Goal: Task Accomplishment & Management: Use online tool/utility

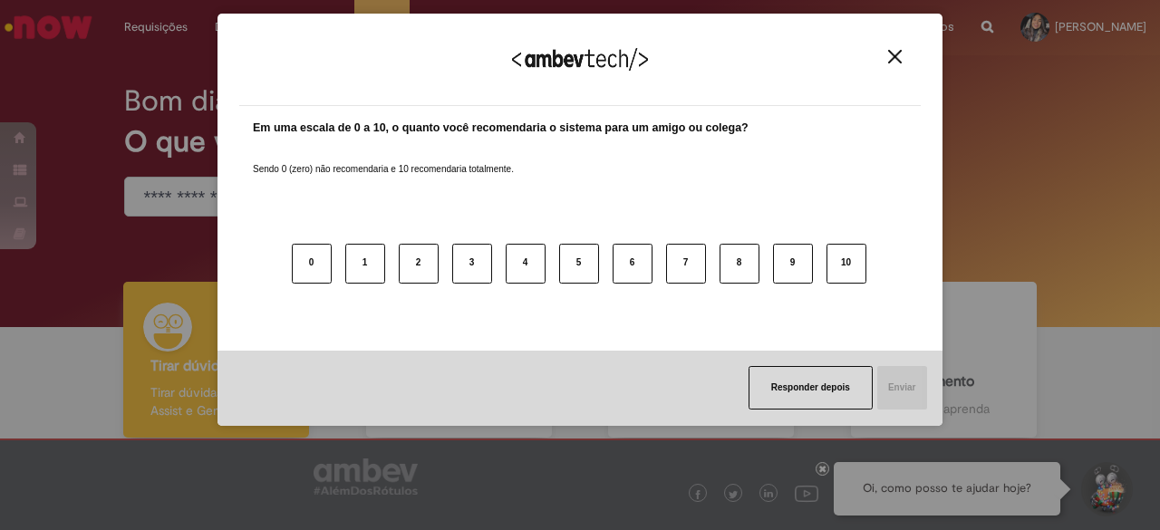
click at [890, 50] on img "Close" at bounding box center [895, 57] width 14 height 14
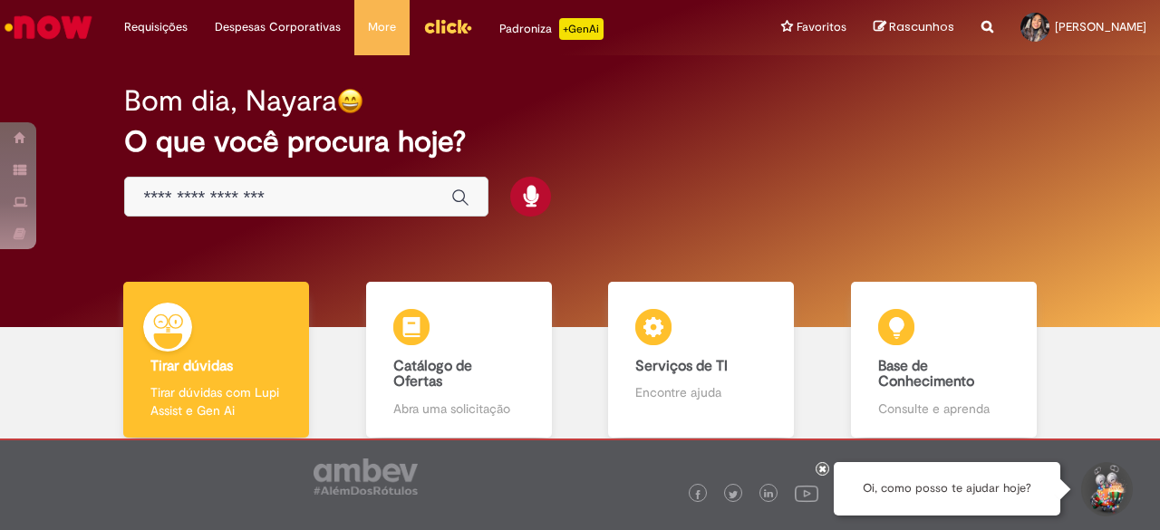
click at [826, 470] on icon at bounding box center [822, 468] width 7 height 9
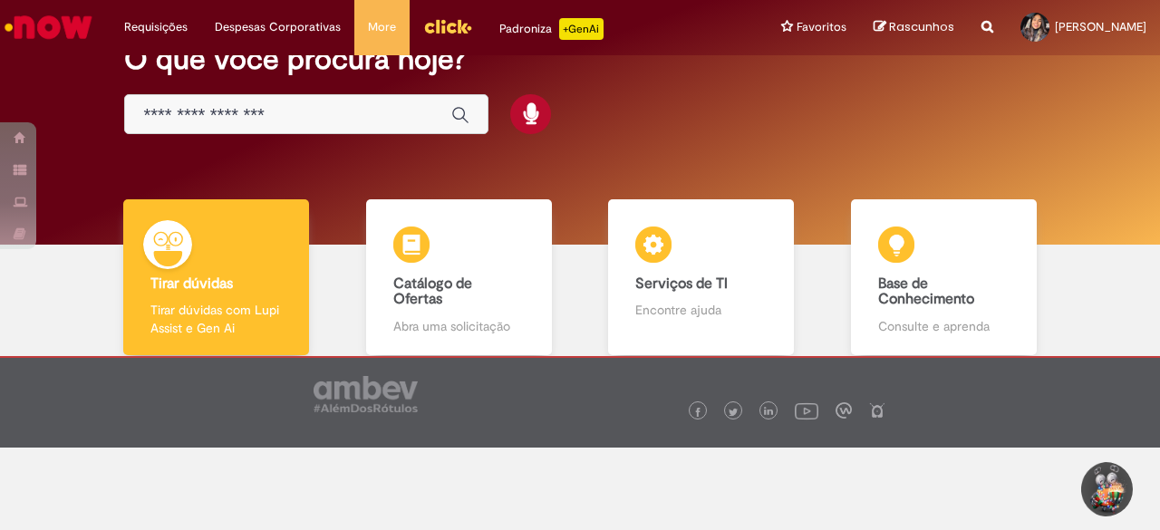
scroll to position [62, 0]
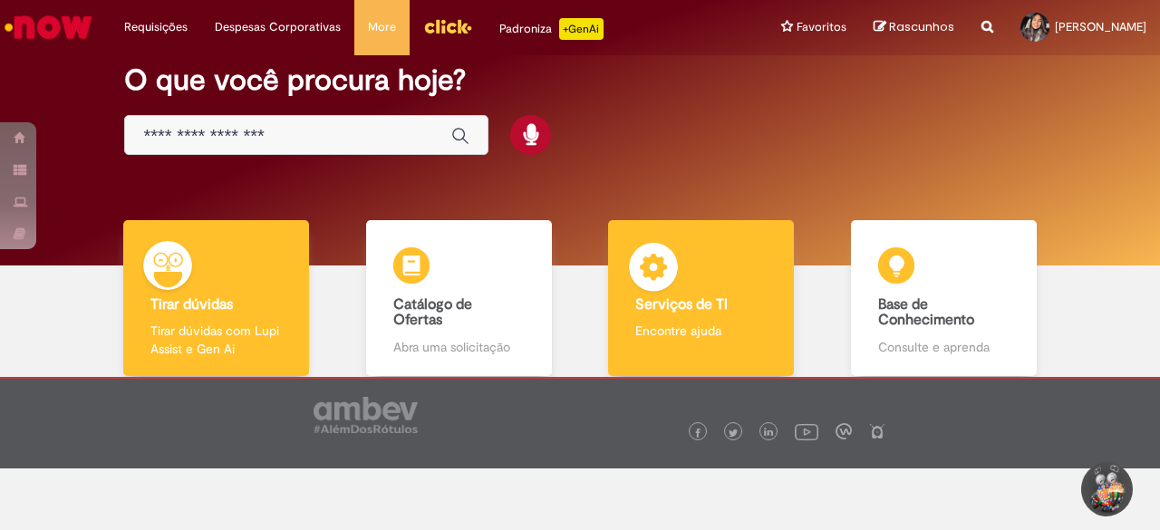
click at [693, 280] on div "Serviços de TI Serviços de TI Encontre ajuda" at bounding box center [701, 298] width 186 height 157
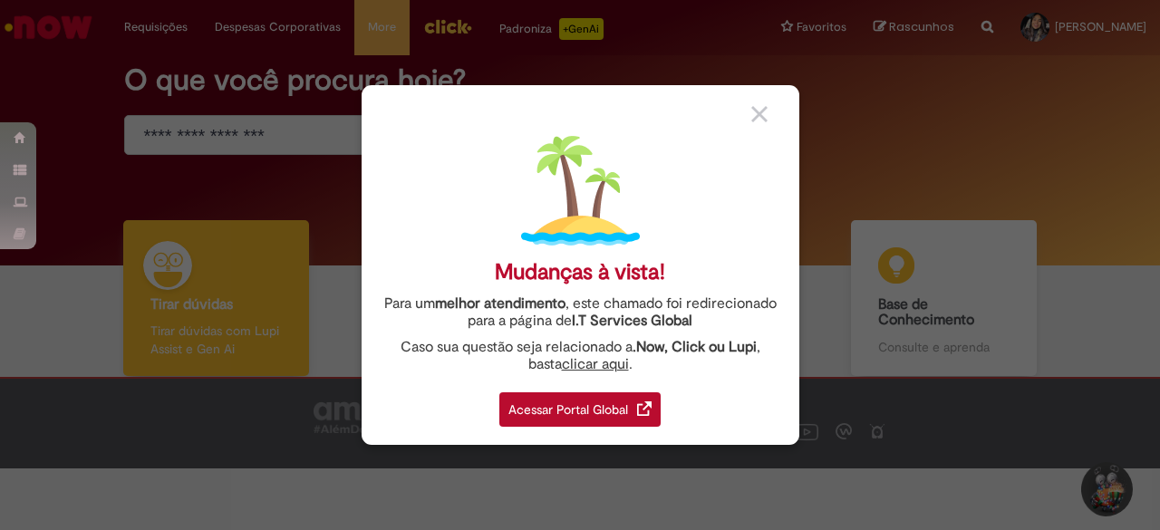
click at [590, 406] on div "Acessar Portal Global" at bounding box center [579, 409] width 161 height 34
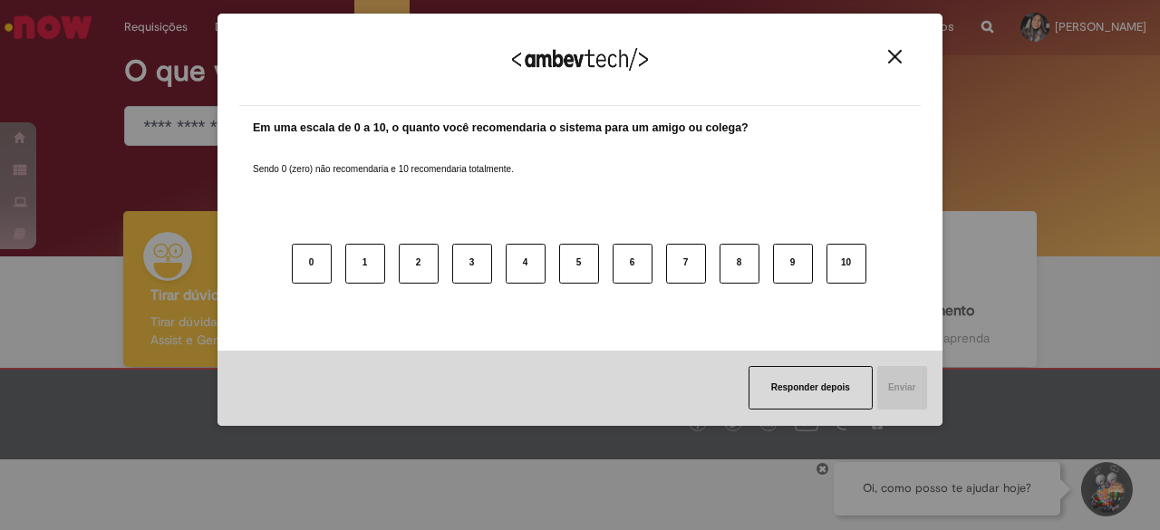
scroll to position [71, 0]
click at [899, 62] on img "Close" at bounding box center [895, 57] width 14 height 14
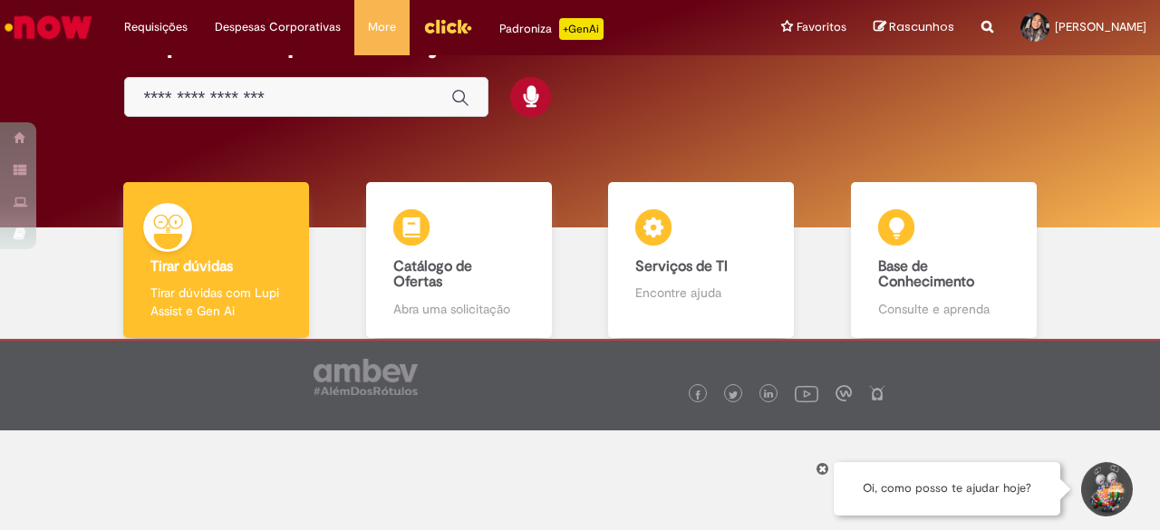
scroll to position [101, 0]
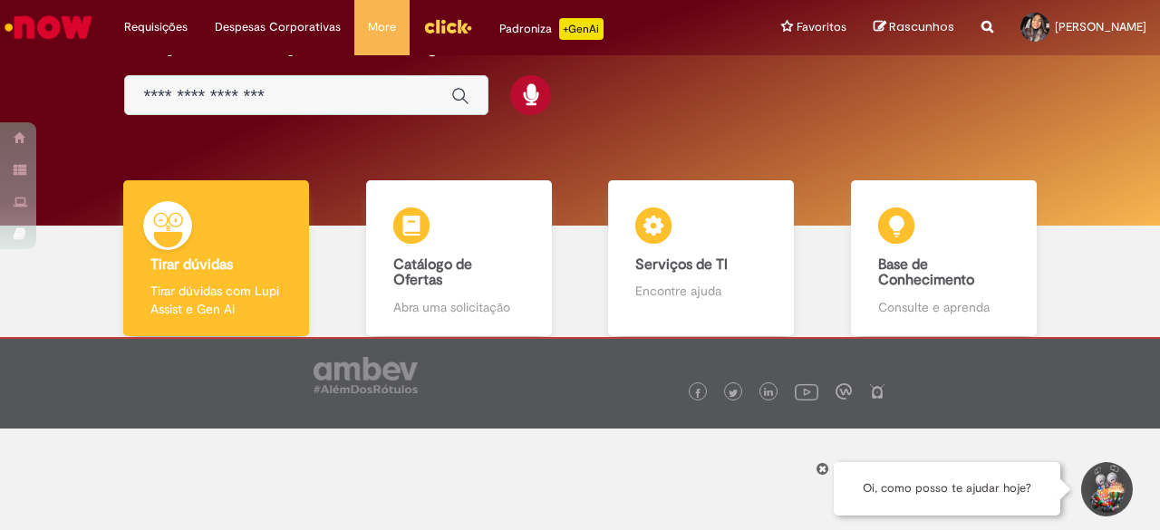
click at [823, 469] on icon at bounding box center [822, 468] width 7 height 9
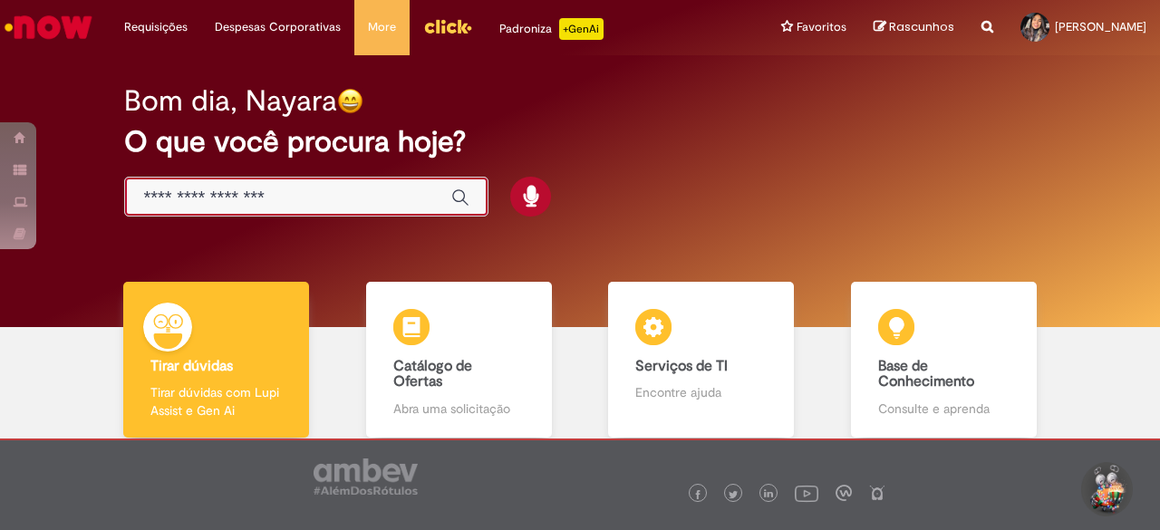
click at [413, 188] on input "Basta digitar aqui" at bounding box center [288, 198] width 290 height 21
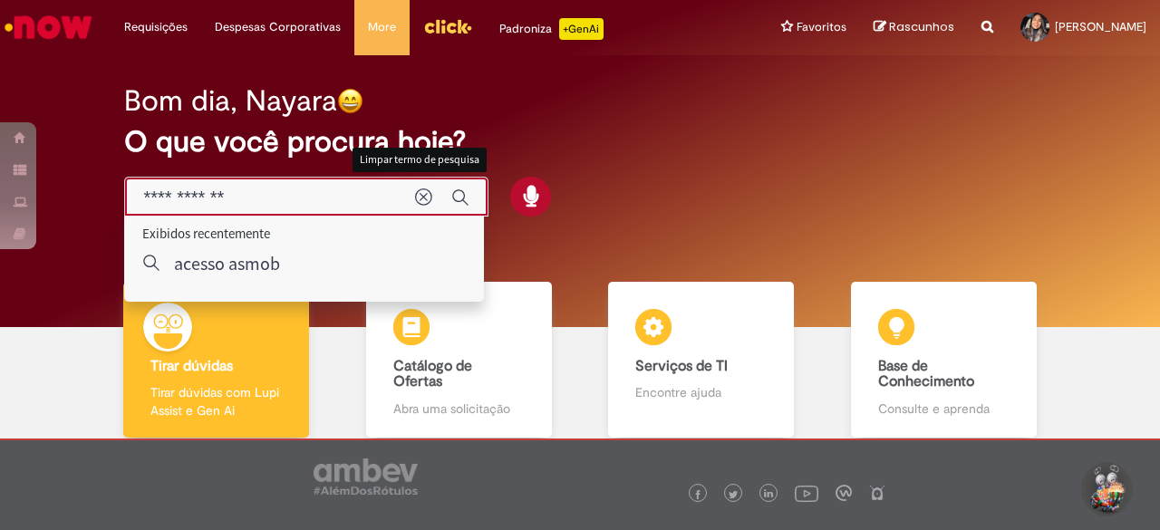
type input "**********"
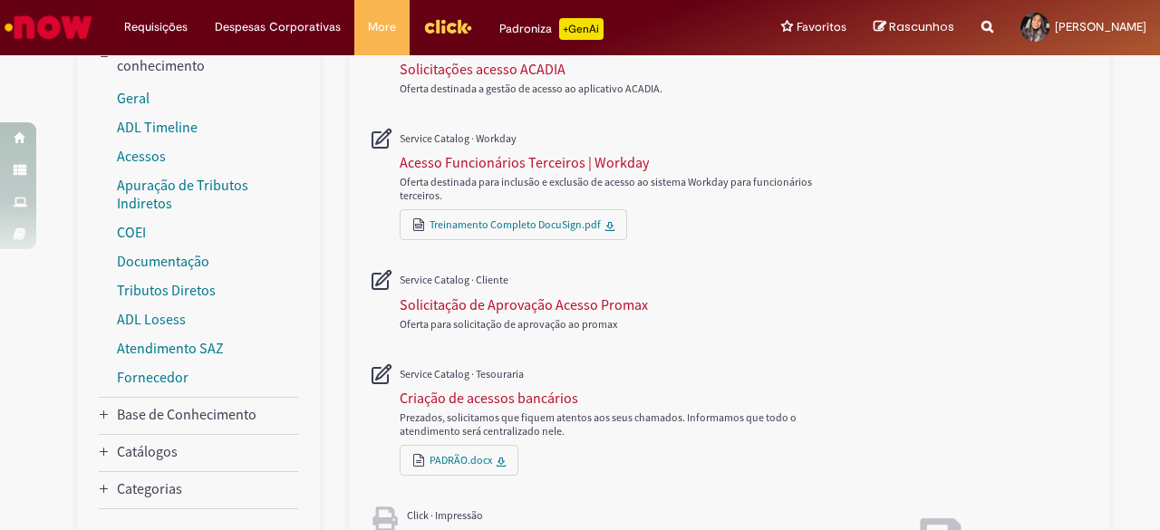
scroll to position [101, 0]
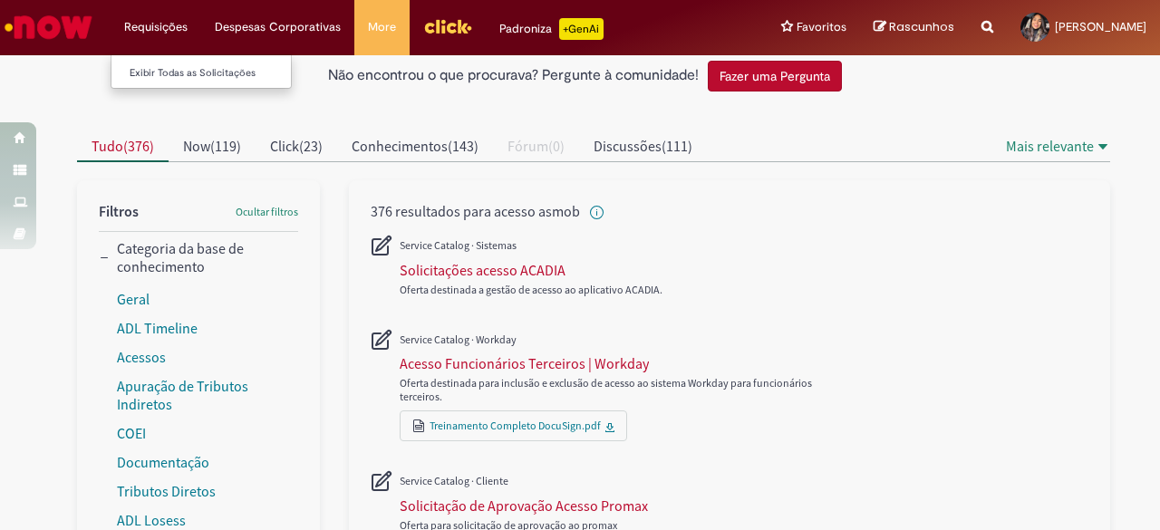
click at [154, 35] on li "Requisições Exibir Todas as Solicitações" at bounding box center [156, 27] width 91 height 54
click at [161, 26] on li "Requisições Exibir Todas as Solicitações" at bounding box center [156, 27] width 91 height 54
click at [182, 82] on link "Exibir Todas as Solicitações" at bounding box center [210, 73] width 199 height 20
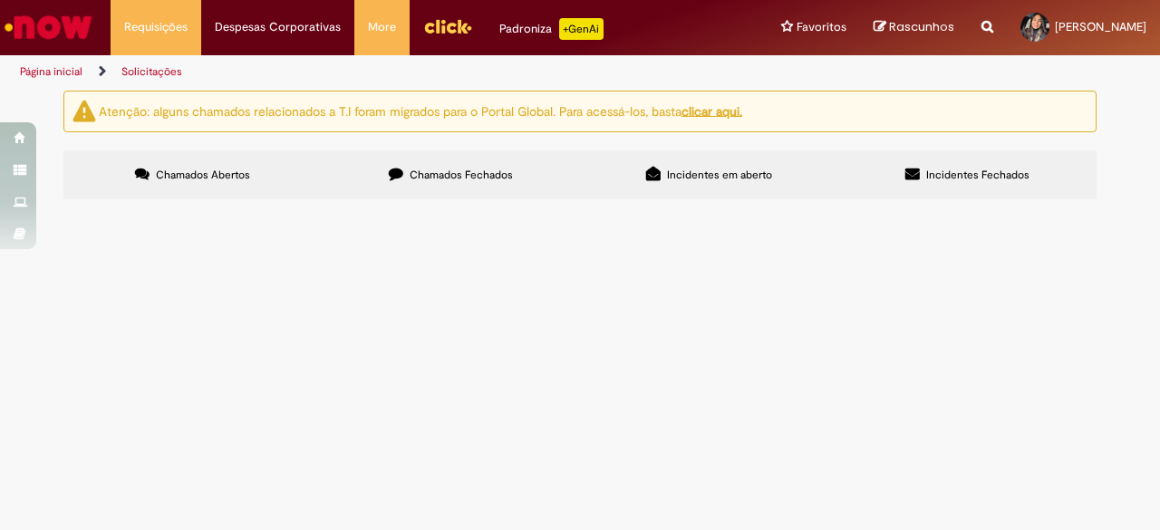
click at [0, 0] on button at bounding box center [0, 0] width 0 height 0
click at [449, 43] on link "Menu Cabeçalho" at bounding box center [448, 27] width 76 height 54
click at [419, 10] on link "Menu Cabeçalho" at bounding box center [448, 27] width 76 height 54
